Goal: Information Seeking & Learning: Find specific page/section

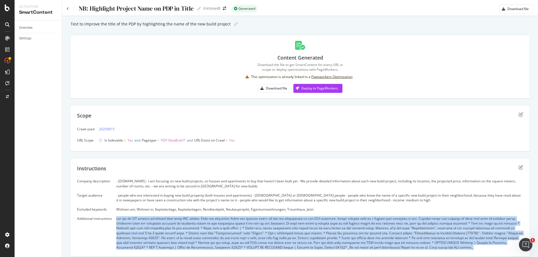
scroll to position [112, 0]
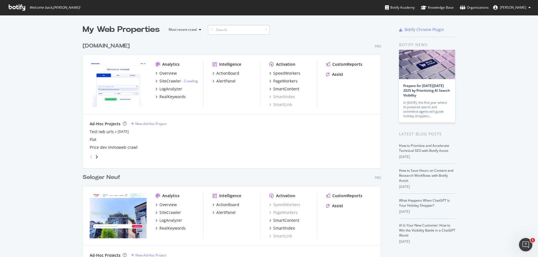
click at [232, 32] on input at bounding box center [239, 30] width 62 height 10
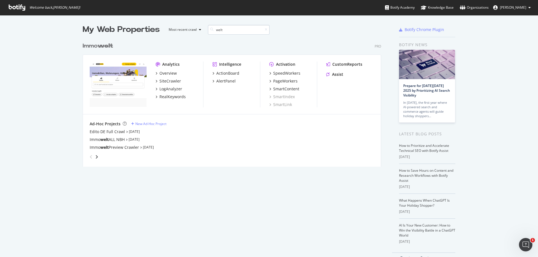
scroll to position [127, 299]
type input "welt"
click at [279, 81] on div "PageWorkers" at bounding box center [285, 81] width 24 height 6
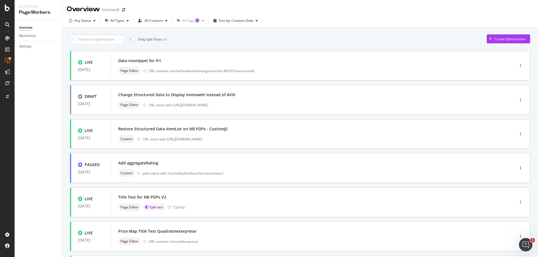
click at [44, 123] on div "Overview Monitoring Settings" at bounding box center [38, 138] width 47 height 237
click at [150, 19] on div "All Creators" at bounding box center [153, 20] width 18 height 3
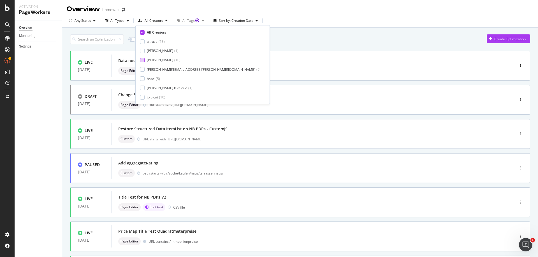
click at [153, 60] on div "[PERSON_NAME]" at bounding box center [160, 60] width 26 height 5
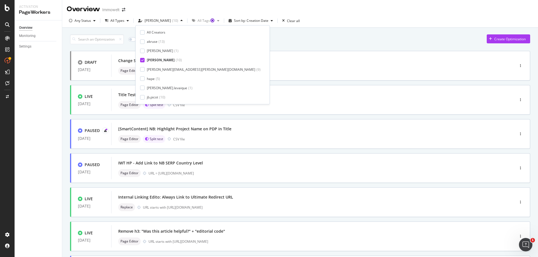
click at [264, 44] on div "Only Split Tests ( 2 ) Create Optimization" at bounding box center [300, 39] width 460 height 10
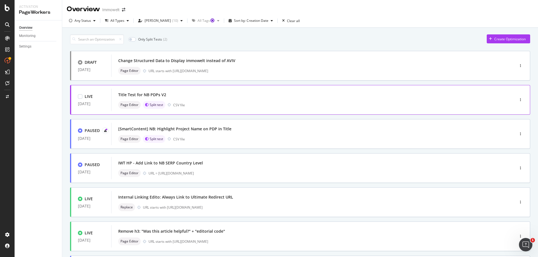
click at [316, 101] on div "Title Test for NB PDPs V2 Page Editor Split test CSV file" at bounding box center [304, 100] width 372 height 18
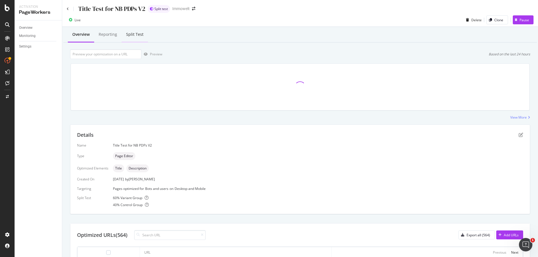
click at [130, 33] on div "Split Test" at bounding box center [134, 35] width 17 height 6
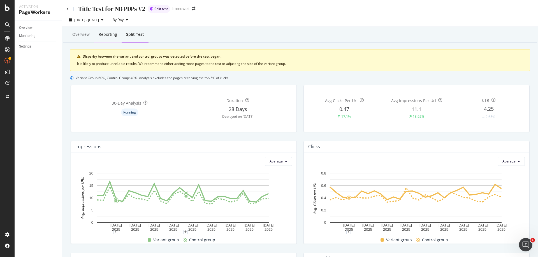
click at [106, 35] on div "Reporting" at bounding box center [108, 35] width 18 height 6
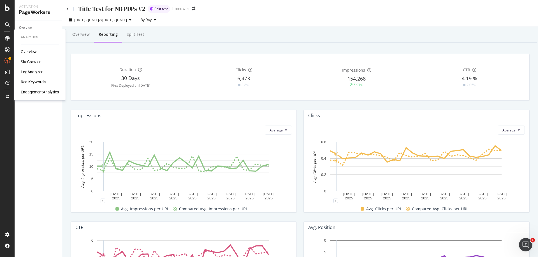
click at [32, 62] on div "SiteCrawler" at bounding box center [31, 62] width 20 height 6
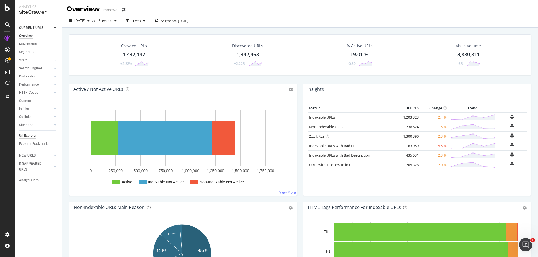
click at [30, 136] on div "Url Explorer" at bounding box center [27, 136] width 17 height 6
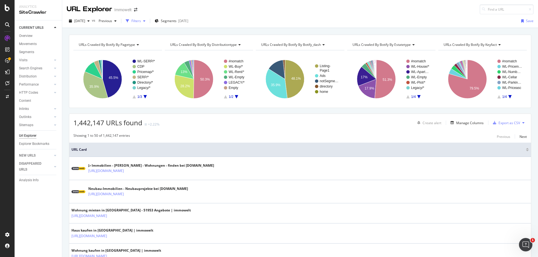
click at [141, 20] on div "Filters" at bounding box center [136, 20] width 10 height 5
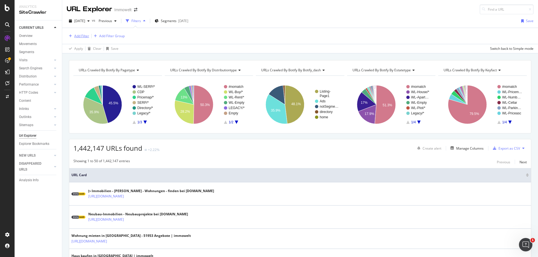
click at [84, 38] on div "Add Filter" at bounding box center [81, 36] width 15 height 5
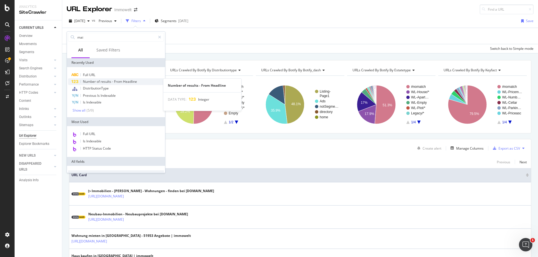
type input "main"
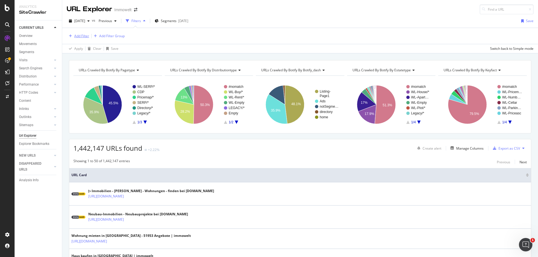
click at [79, 36] on div "Add Filter" at bounding box center [81, 36] width 15 height 5
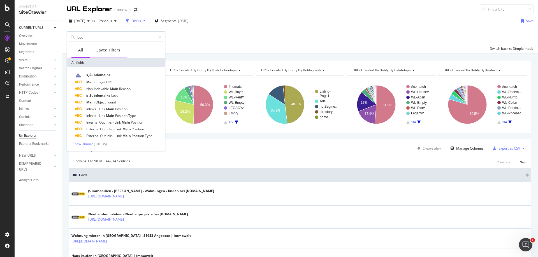
type input "body"
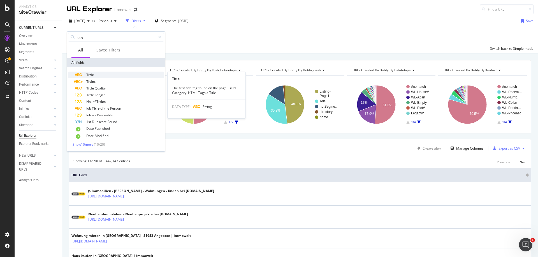
type input "title"
click at [99, 74] on div "Title" at bounding box center [119, 75] width 89 height 7
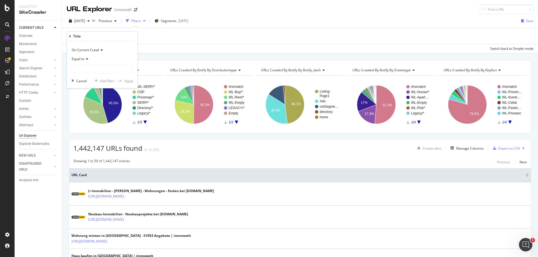
click at [84, 59] on span "Equal to" at bounding box center [78, 59] width 13 height 5
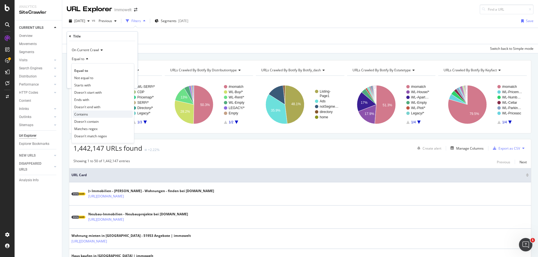
click at [86, 113] on span "Contains" at bounding box center [81, 114] width 14 height 5
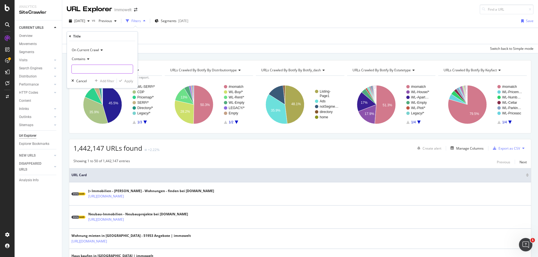
click at [101, 72] on input "text" at bounding box center [102, 69] width 61 height 9
type input "bauvorhaben"
click at [130, 81] on div "Apply" at bounding box center [128, 81] width 9 height 5
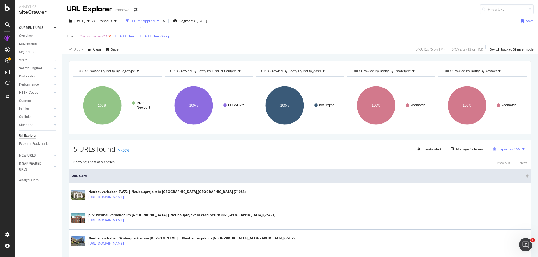
click at [109, 37] on icon at bounding box center [109, 37] width 5 height 6
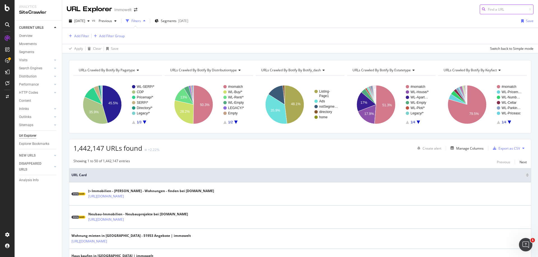
click at [492, 10] on input at bounding box center [506, 9] width 54 height 10
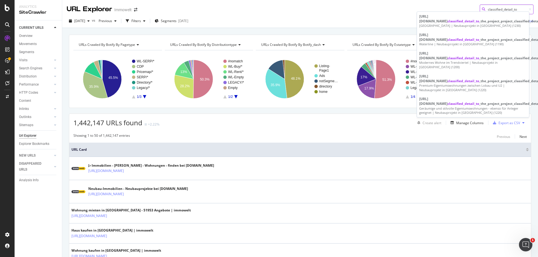
click at [506, 7] on input "classified_detail_to" at bounding box center [506, 9] width 54 height 10
click at [522, 6] on input "classified_detail_to" at bounding box center [506, 9] width 54 height 10
click at [499, 10] on input "classified_detail_to_the" at bounding box center [506, 9] width 54 height 10
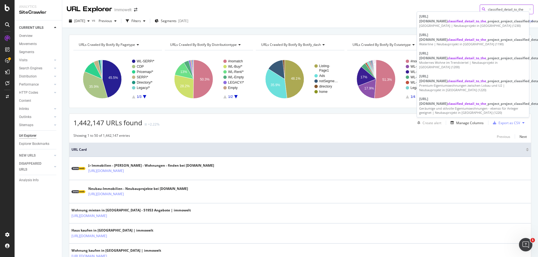
click at [499, 10] on input "classified_detail_to_the" at bounding box center [506, 9] width 54 height 10
type input "classified_detail_to_the"
click at [141, 20] on div "Filters" at bounding box center [136, 20] width 10 height 5
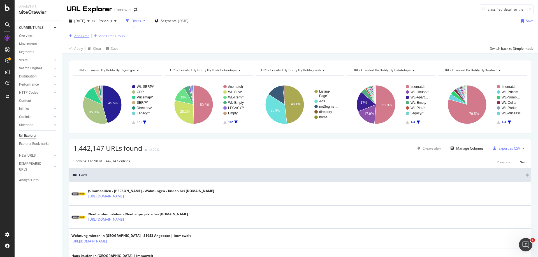
click at [81, 36] on div "Add Filter" at bounding box center [81, 36] width 15 height 5
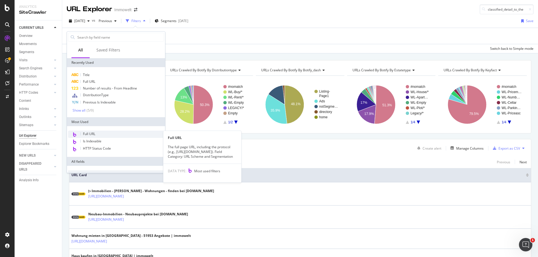
click at [91, 134] on span "Full URL" at bounding box center [89, 134] width 12 height 5
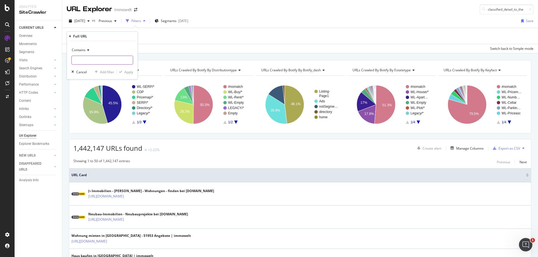
click at [100, 61] on input "text" at bounding box center [102, 60] width 61 height 9
paste input "classified_detail_to_the"
type input "classified_detail_to_the"
click at [130, 72] on div "Apply" at bounding box center [128, 72] width 9 height 5
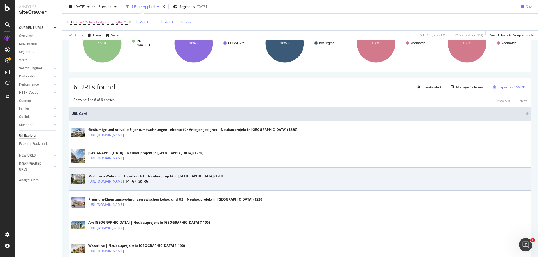
scroll to position [98, 0]
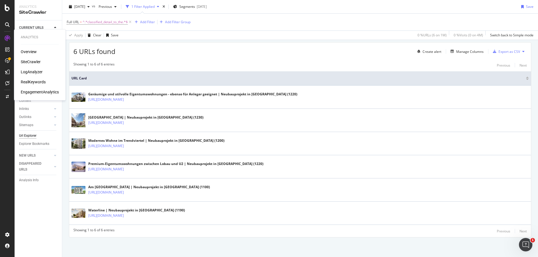
click at [36, 73] on div "LogAnalyzer" at bounding box center [32, 72] width 22 height 6
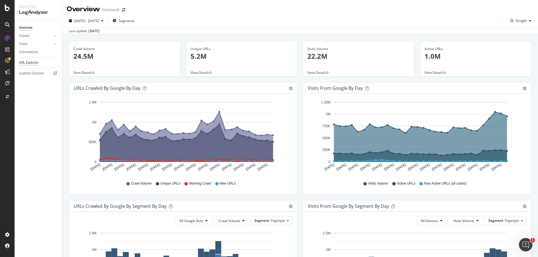
click at [32, 63] on div "URL Explorer" at bounding box center [28, 63] width 19 height 6
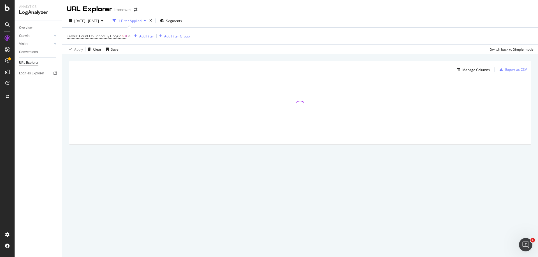
click at [143, 38] on div "Add Filter" at bounding box center [146, 36] width 15 height 5
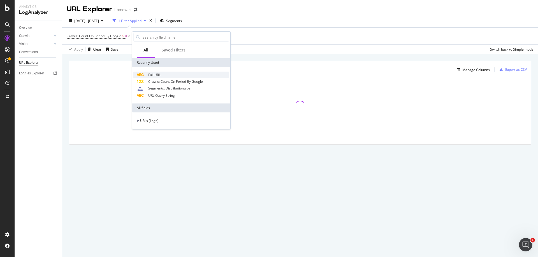
click at [149, 76] on span "Full URL" at bounding box center [154, 75] width 12 height 5
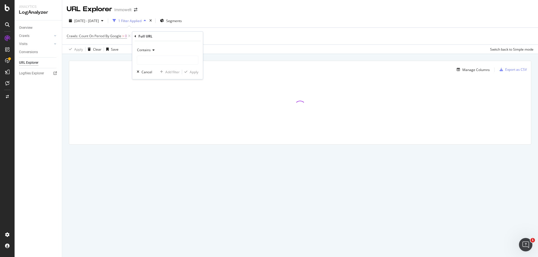
click at [135, 36] on icon at bounding box center [135, 36] width 2 height 3
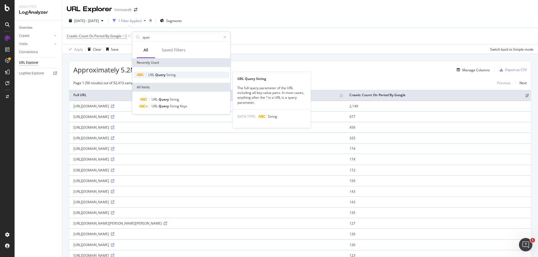
type input "quer"
click at [174, 76] on span "String" at bounding box center [170, 75] width 9 height 5
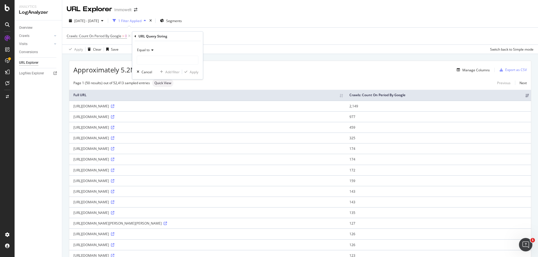
click at [152, 50] on icon at bounding box center [152, 49] width 4 height 3
click at [162, 103] on div "Contains" at bounding box center [168, 105] width 60 height 7
click at [160, 62] on input "text" at bounding box center [167, 60] width 61 height 9
paste input "classified_detail_to_the"
type input "classified_detail_to_the"
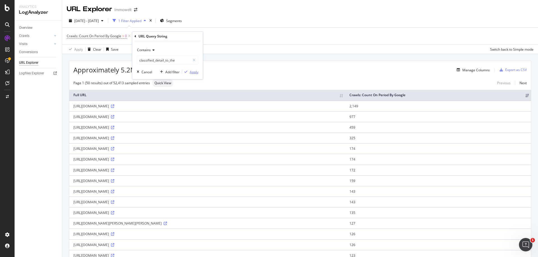
click at [198, 73] on div "Apply" at bounding box center [194, 72] width 9 height 5
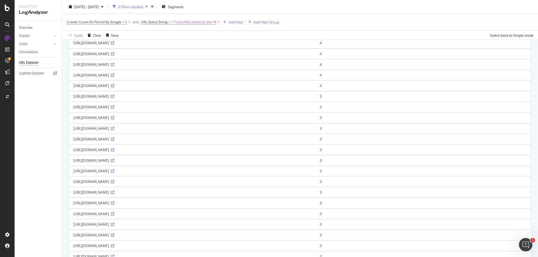
scroll to position [364, 0]
click at [114, 158] on icon at bounding box center [112, 158] width 3 height 3
